Goal: Find specific page/section: Find specific page/section

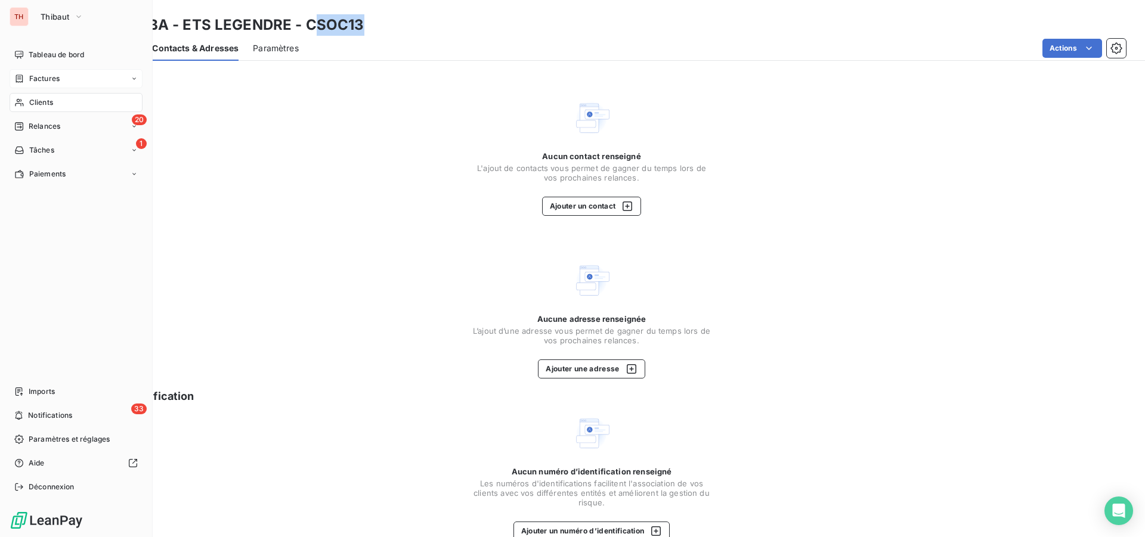
click at [42, 82] on span "Factures" at bounding box center [44, 78] width 30 height 11
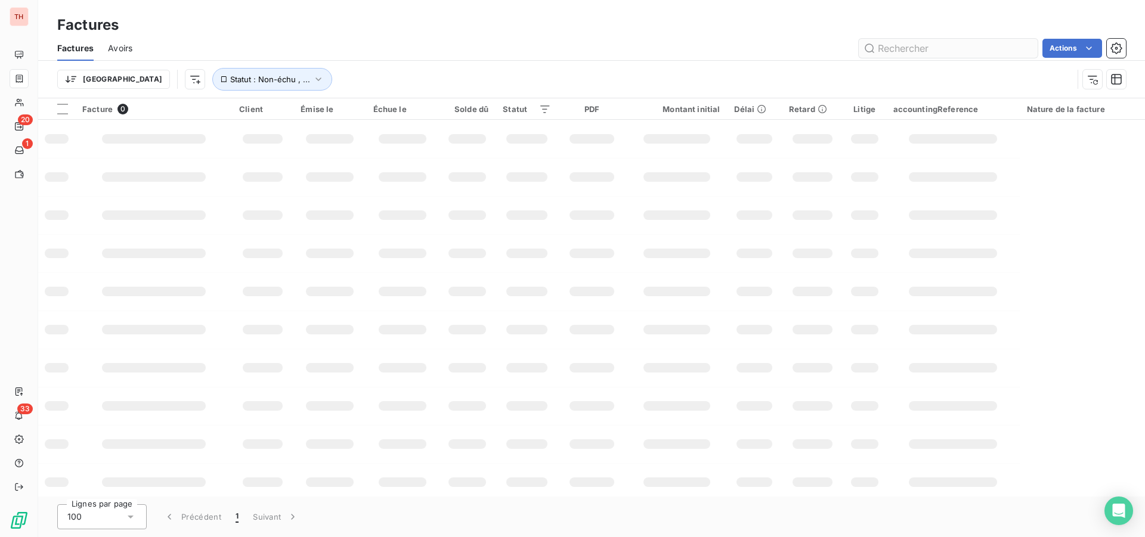
click at [899, 52] on input "text" at bounding box center [948, 48] width 179 height 19
type input "60750"
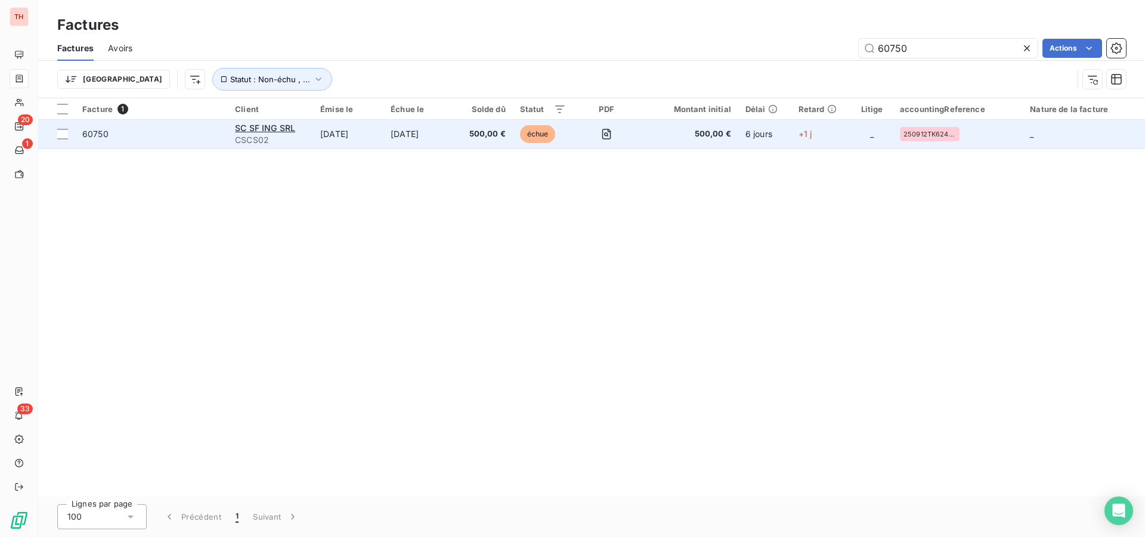
click at [473, 140] on td "500,00 €" at bounding box center [483, 134] width 58 height 29
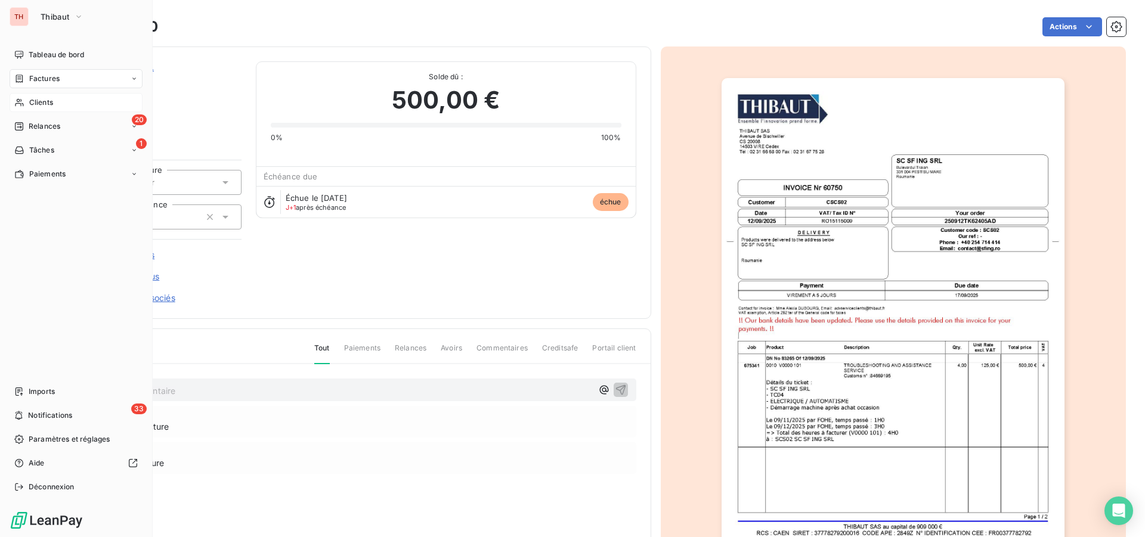
click at [31, 103] on span "Clients" at bounding box center [41, 102] width 24 height 11
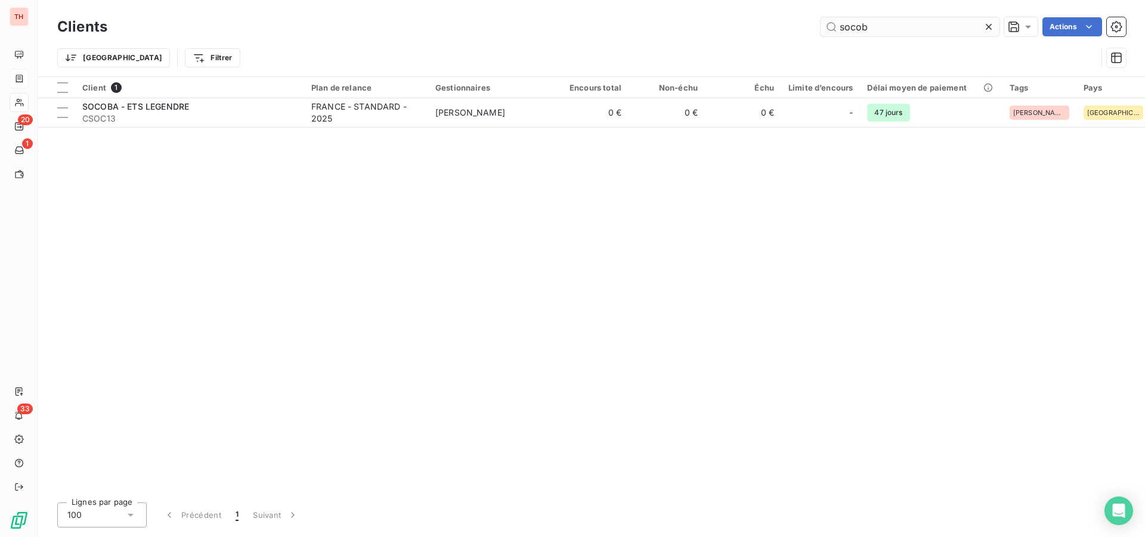
drag, startPoint x: 869, startPoint y: 27, endPoint x: 831, endPoint y: 29, distance: 38.8
click at [831, 29] on input "socob" at bounding box center [909, 26] width 179 height 19
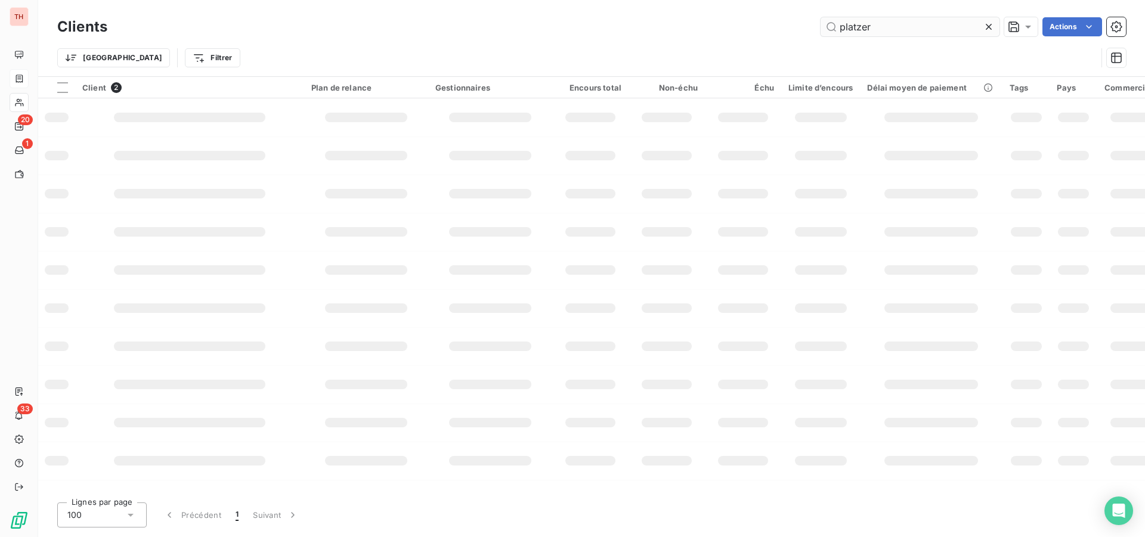
type input "platzer"
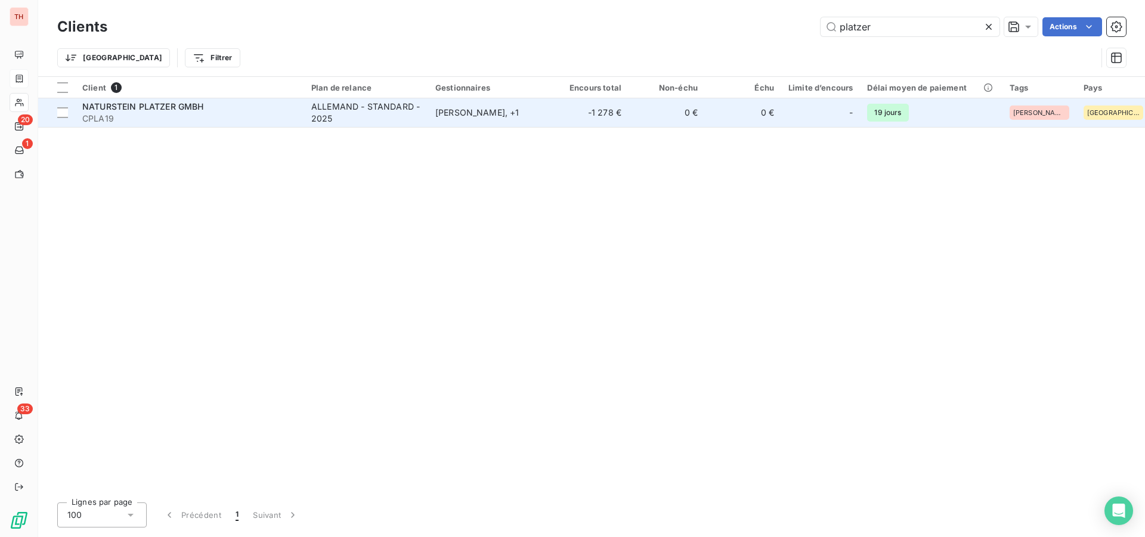
click at [397, 122] on div "ALLEMAND - STANDARD - 2025" at bounding box center [366, 113] width 110 height 24
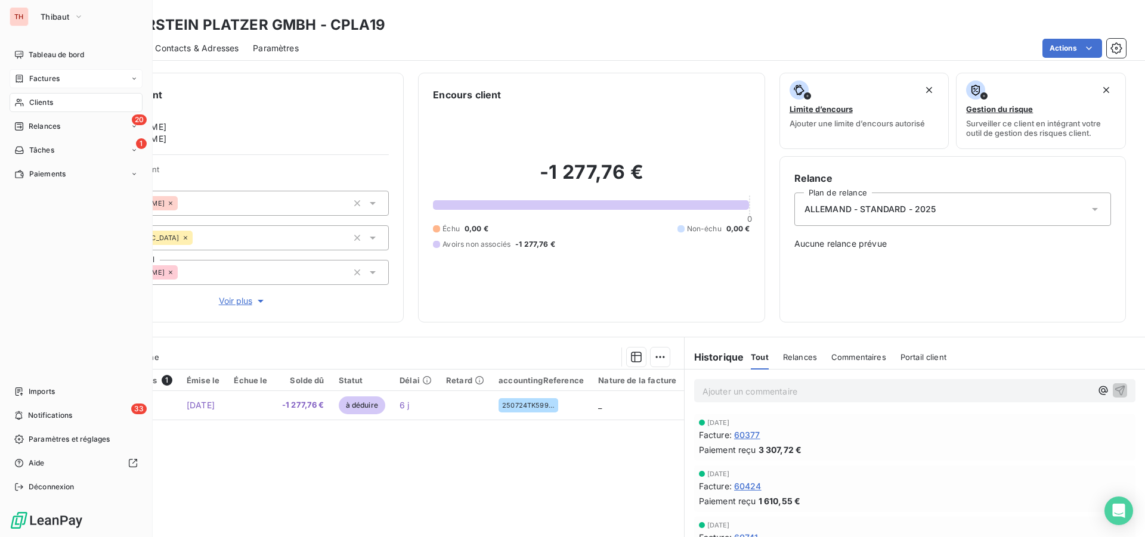
drag, startPoint x: 38, startPoint y: 80, endPoint x: 99, endPoint y: 79, distance: 61.4
click at [38, 80] on span "Factures" at bounding box center [44, 78] width 30 height 11
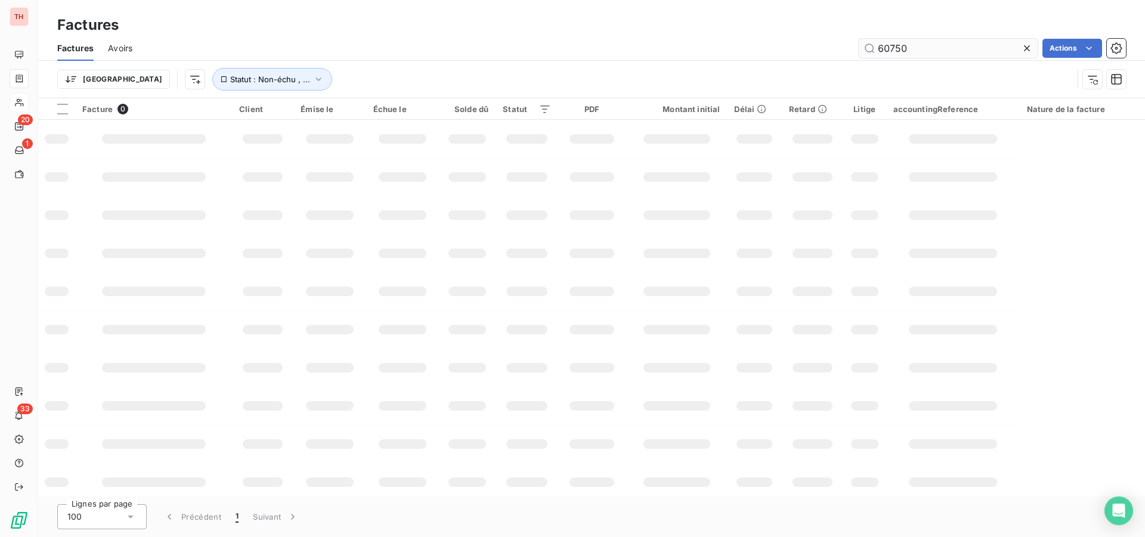
drag, startPoint x: 918, startPoint y: 52, endPoint x: 861, endPoint y: 52, distance: 56.6
click at [861, 52] on input "60750" at bounding box center [948, 48] width 179 height 19
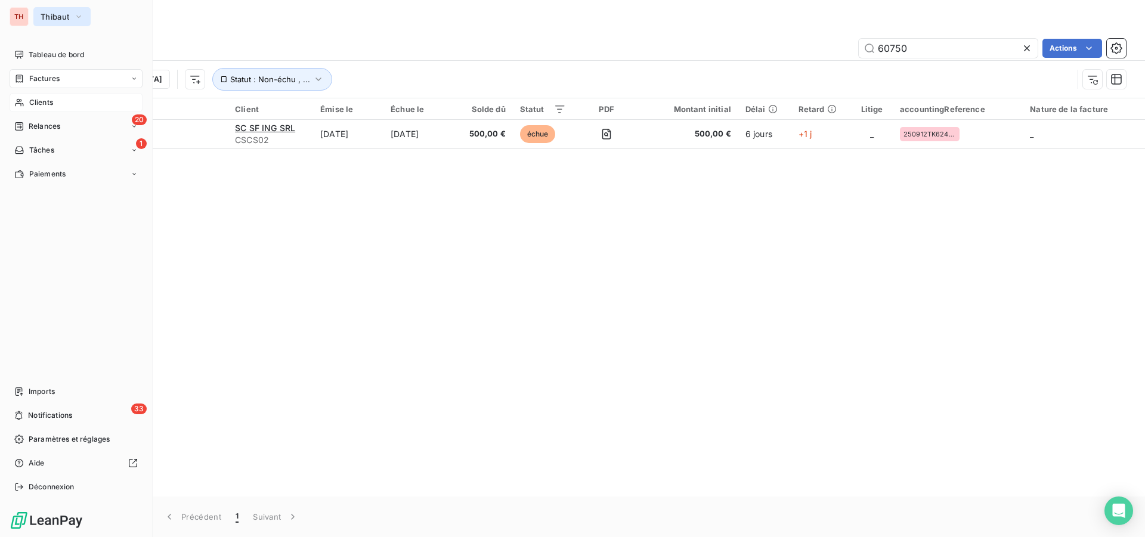
click at [41, 15] on span "Thibaut" at bounding box center [55, 17] width 29 height 10
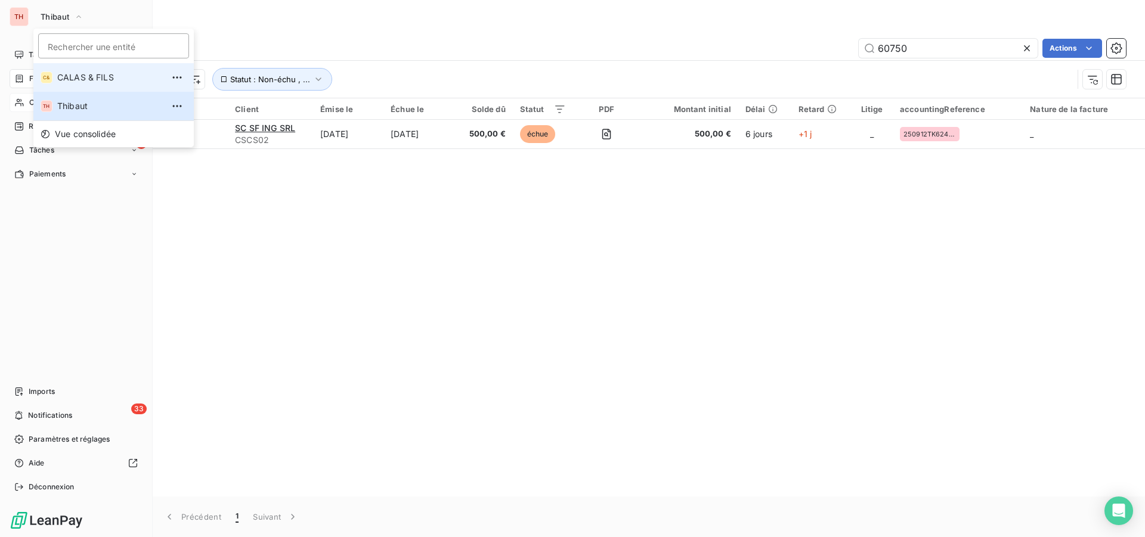
click at [78, 75] on span "CALAS & FILS" at bounding box center [110, 78] width 106 height 12
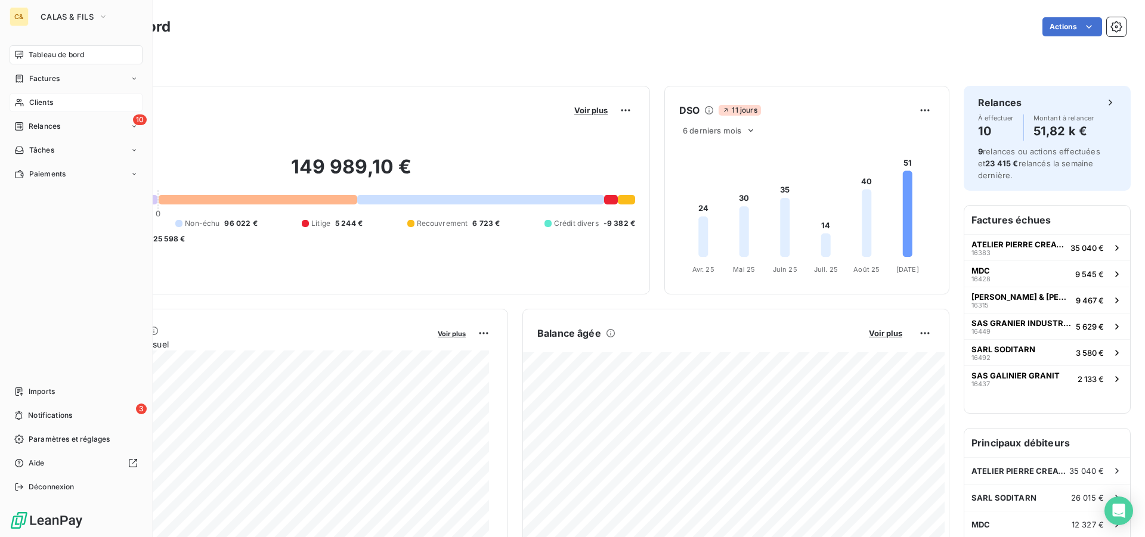
click at [43, 106] on span "Clients" at bounding box center [41, 102] width 24 height 11
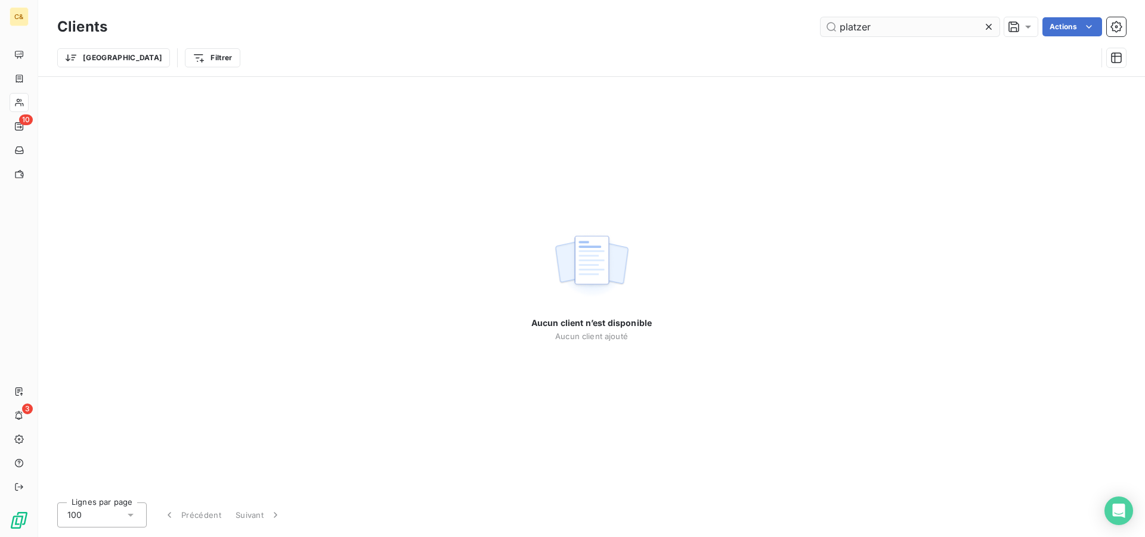
drag, startPoint x: 868, startPoint y: 29, endPoint x: 874, endPoint y: 29, distance: 6.6
click at [868, 29] on input "platzer" at bounding box center [909, 26] width 179 height 19
drag, startPoint x: 877, startPoint y: 27, endPoint x: 822, endPoint y: 24, distance: 55.0
click at [822, 24] on input "platzer" at bounding box center [909, 26] width 179 height 19
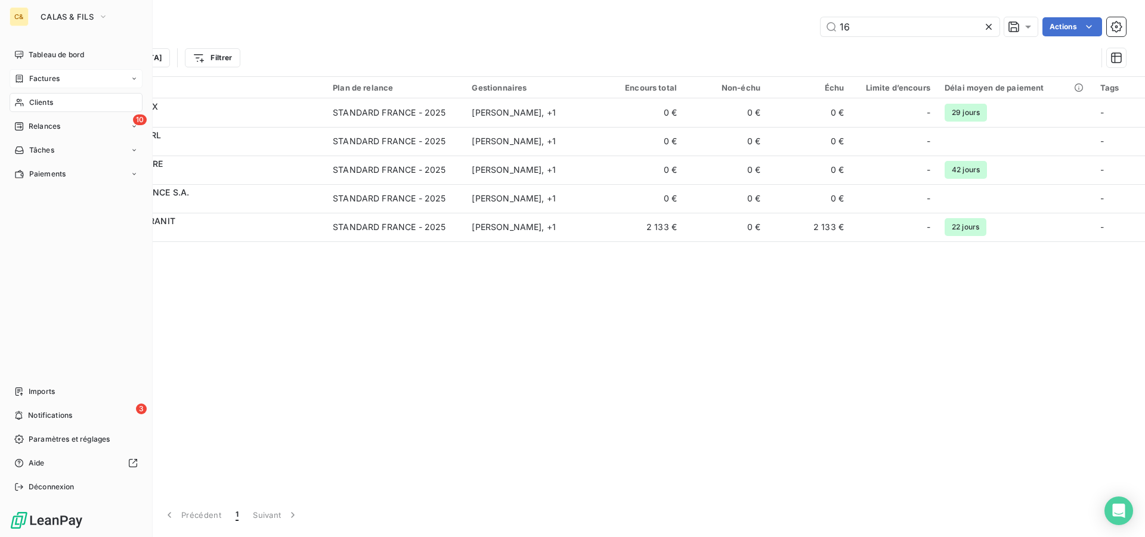
type input "16"
drag, startPoint x: 39, startPoint y: 81, endPoint x: 79, endPoint y: 80, distance: 40.0
click at [39, 81] on span "Factures" at bounding box center [44, 78] width 30 height 11
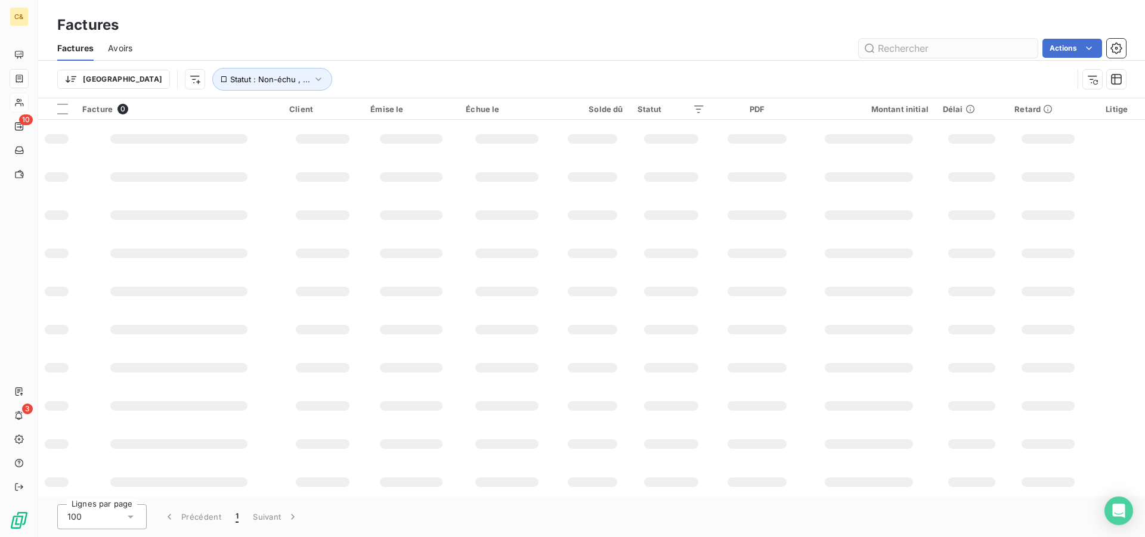
click at [904, 51] on input "text" at bounding box center [948, 48] width 179 height 19
type input "16385"
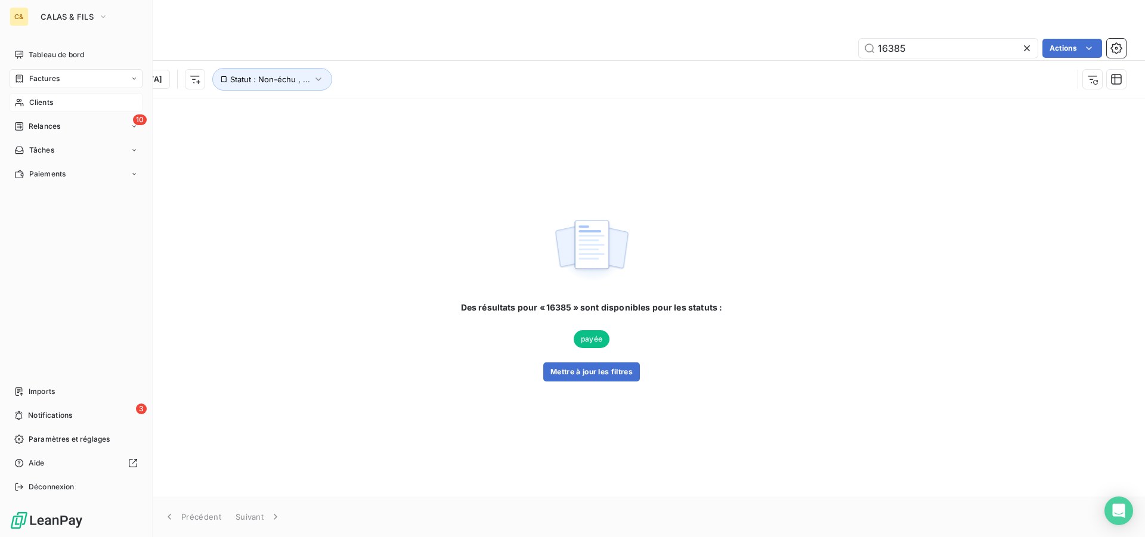
click at [61, 82] on div "Factures" at bounding box center [76, 78] width 133 height 19
click at [44, 54] on span "Tableau de bord" at bounding box center [56, 54] width 55 height 11
